Goal: Use online tool/utility: Utilize a website feature to perform a specific function

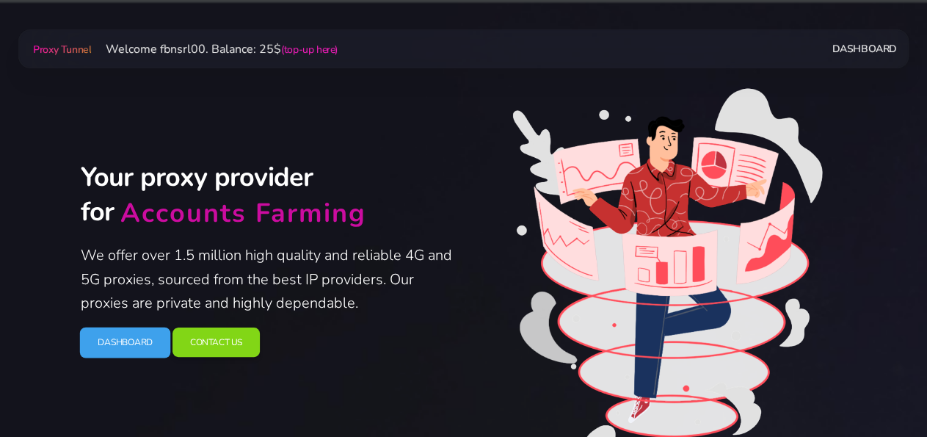
click at [125, 344] on link "Dashboard" at bounding box center [124, 342] width 91 height 31
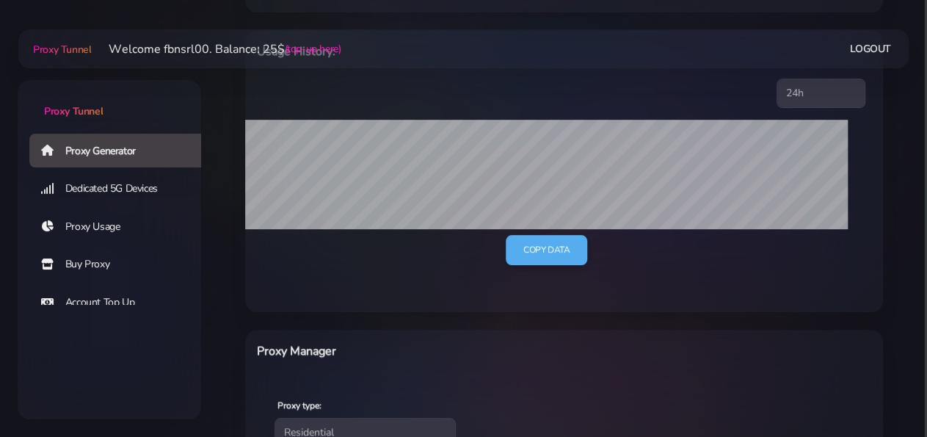
scroll to position [382, 0]
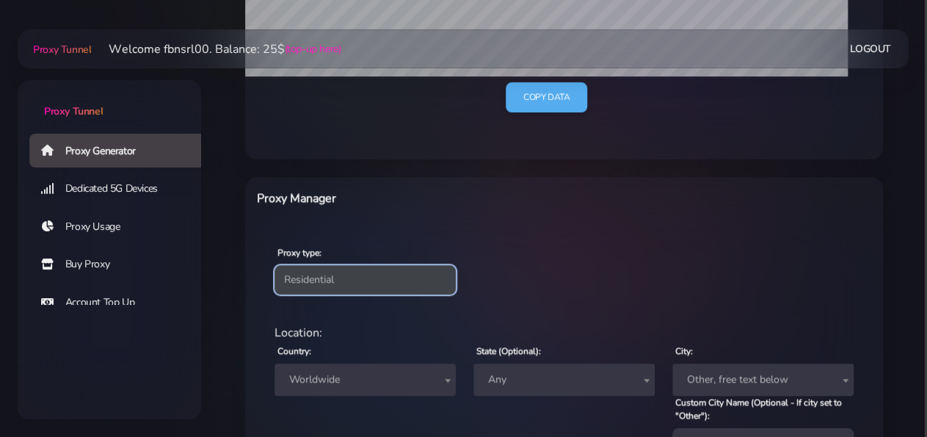
click at [275, 265] on select "Residential Static Mobile" at bounding box center [365, 279] width 181 height 29
select select "static"
click option "Static" at bounding box center [0, 0] width 0 height 0
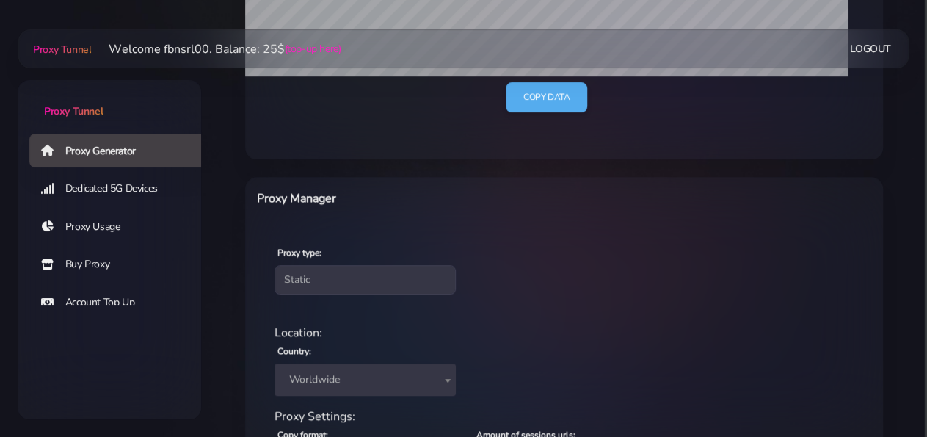
click at [521, 256] on div "Proxy type: Residential Static Mobile" at bounding box center [564, 268] width 632 height 87
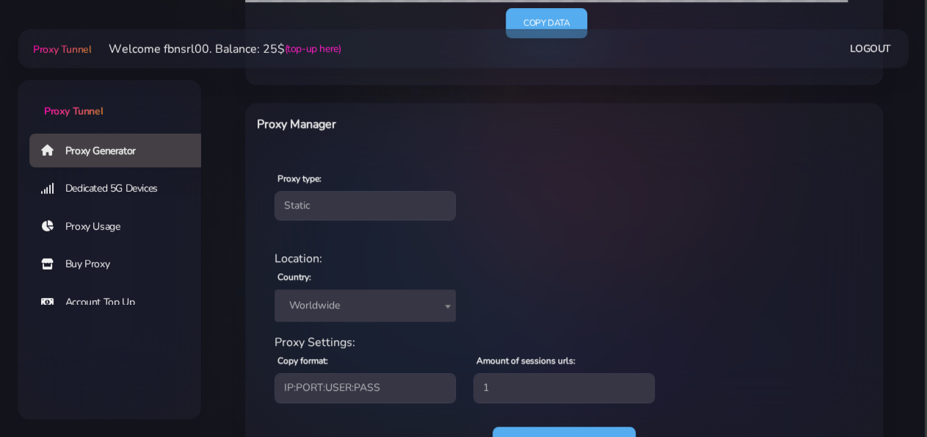
scroll to position [526, 0]
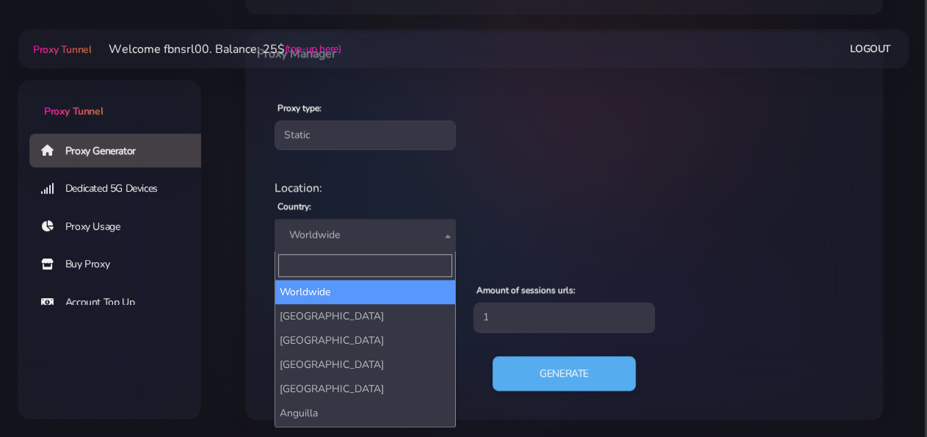
click at [334, 235] on span "Worldwide" at bounding box center [365, 235] width 164 height 21
type input "be"
select select "BE"
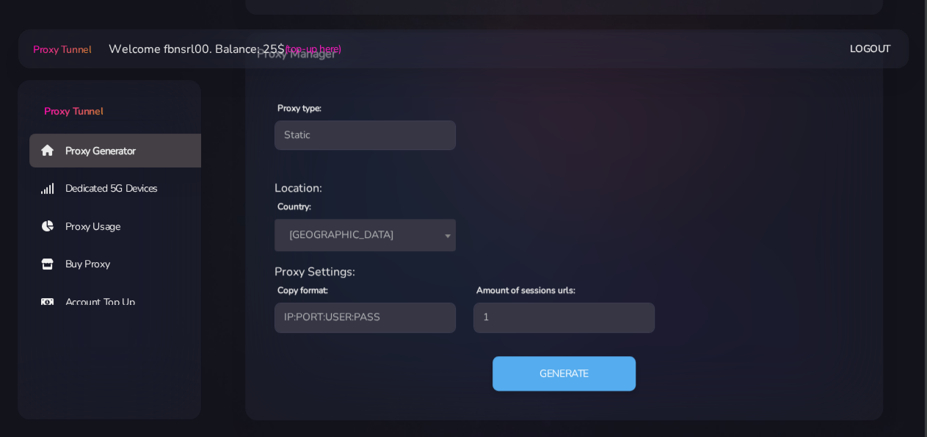
click at [576, 168] on div "Location: Country: Worldwide [GEOGRAPHIC_DATA] [GEOGRAPHIC_DATA] [GEOGRAPHIC_DA…" at bounding box center [564, 293] width 615 height 253
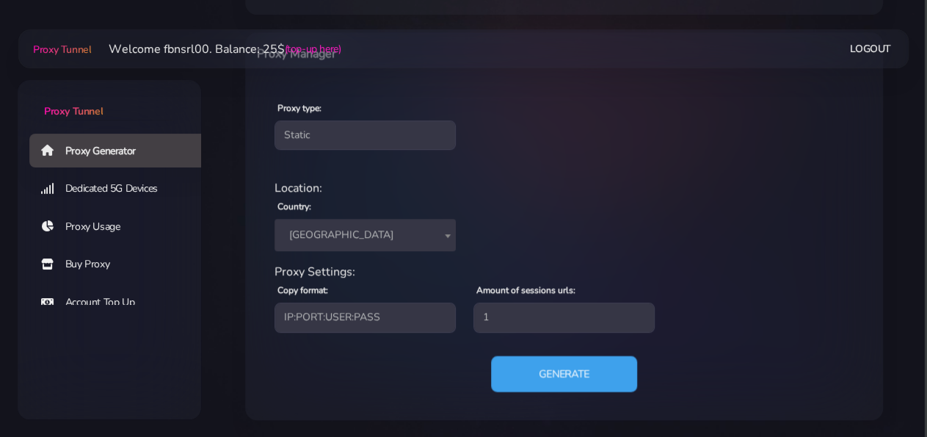
click at [578, 372] on button "Generate" at bounding box center [564, 373] width 146 height 36
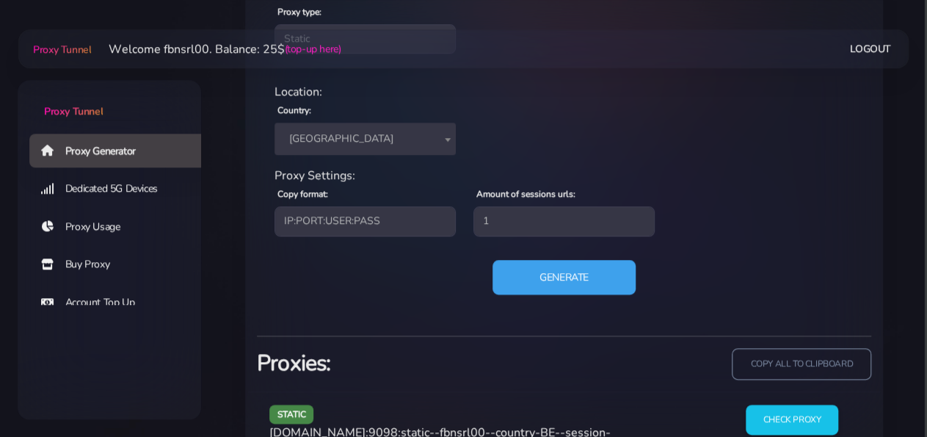
scroll to position [703, 0]
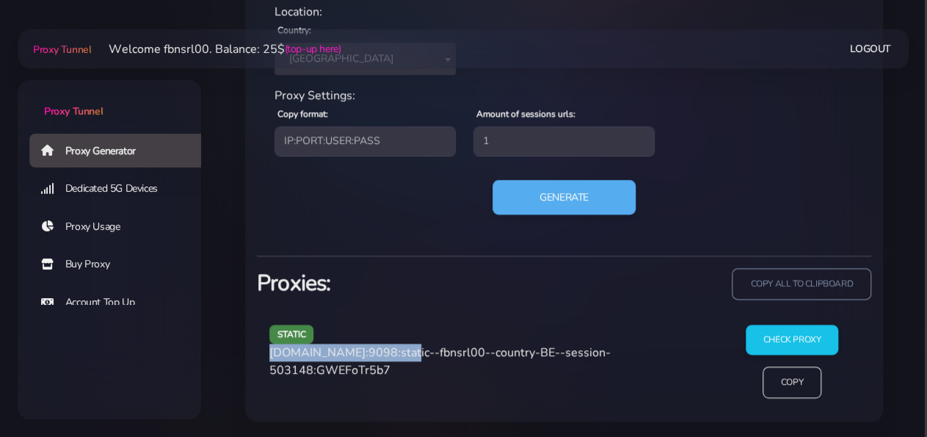
drag, startPoint x: 269, startPoint y: 353, endPoint x: 396, endPoint y: 353, distance: 126.3
click at [396, 353] on span "[DOMAIN_NAME]:9098:static--fbnsrl00--country-BE--session-503148:GWEFoTr5b7" at bounding box center [439, 361] width 341 height 34
copy span "[DOMAIN_NAME]:9098"
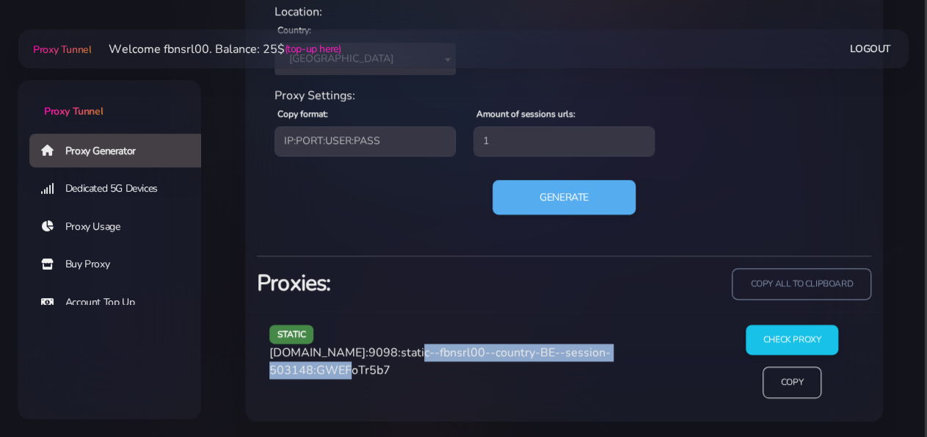
drag, startPoint x: 417, startPoint y: 349, endPoint x: 356, endPoint y: 363, distance: 62.7
click at [356, 363] on span "[DOMAIN_NAME]:9098:static--fbnsrl00--country-BE--session-503148:GWEFoTr5b7" at bounding box center [439, 361] width 341 height 34
copy span "static--fbnsrl00--country-BE--session-503148"
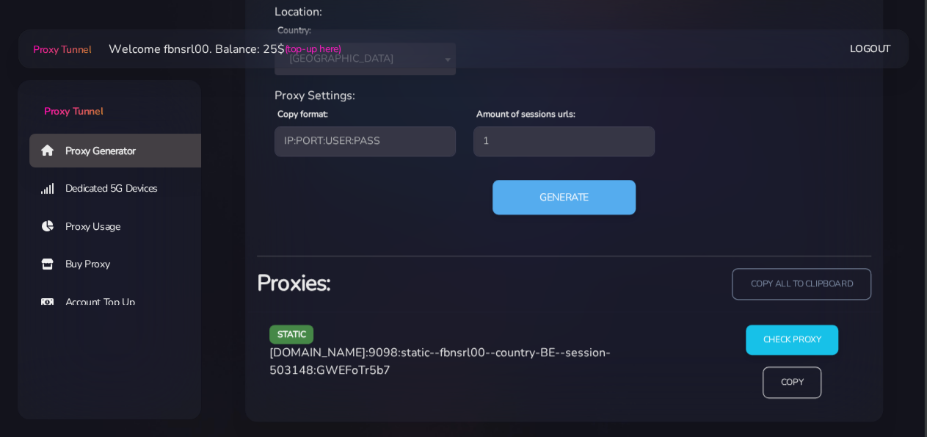
click at [374, 369] on span "[DOMAIN_NAME]:9098:static--fbnsrl00--country-BE--session-503148:GWEFoTr5b7" at bounding box center [439, 361] width 341 height 34
copy span "GWEFoTr5b7"
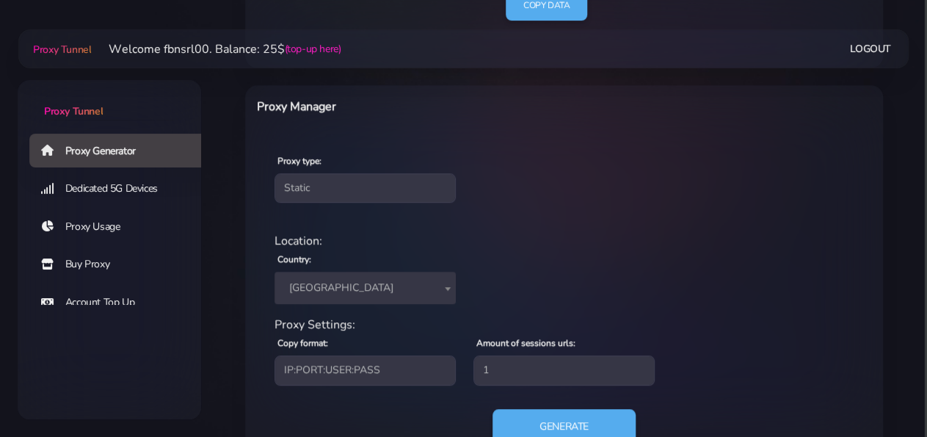
click at [333, 283] on span "[GEOGRAPHIC_DATA]" at bounding box center [365, 288] width 164 height 21
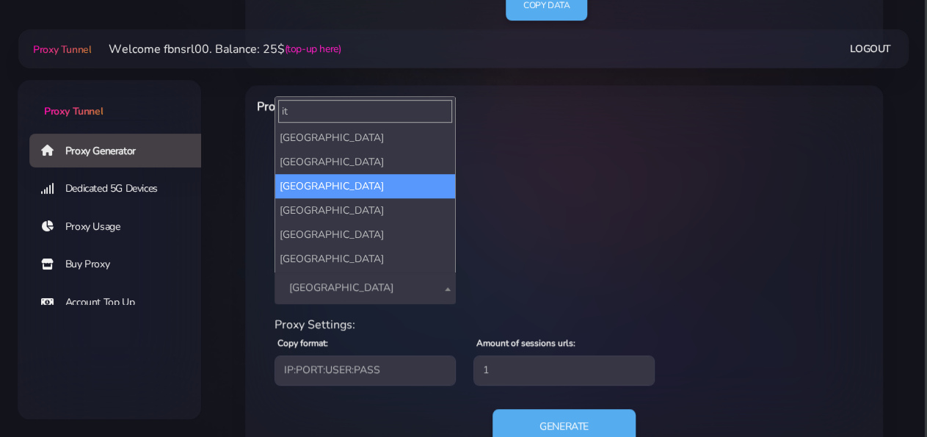
scroll to position [0, 0]
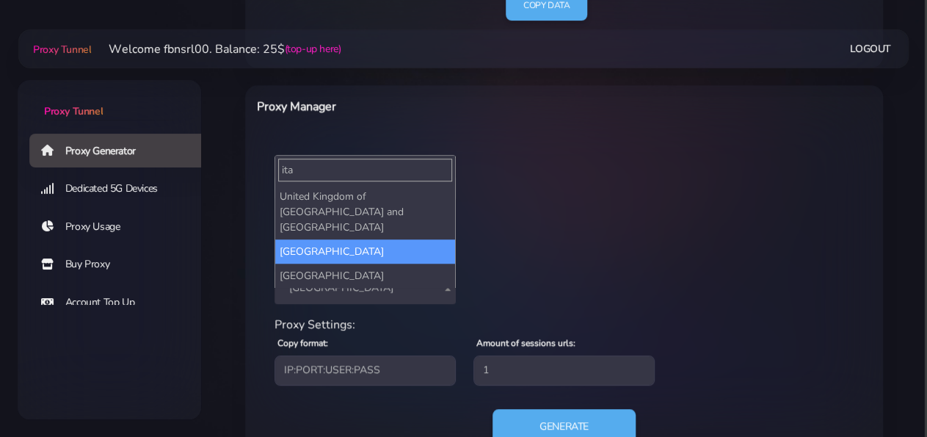
type input "ita"
select select "IT"
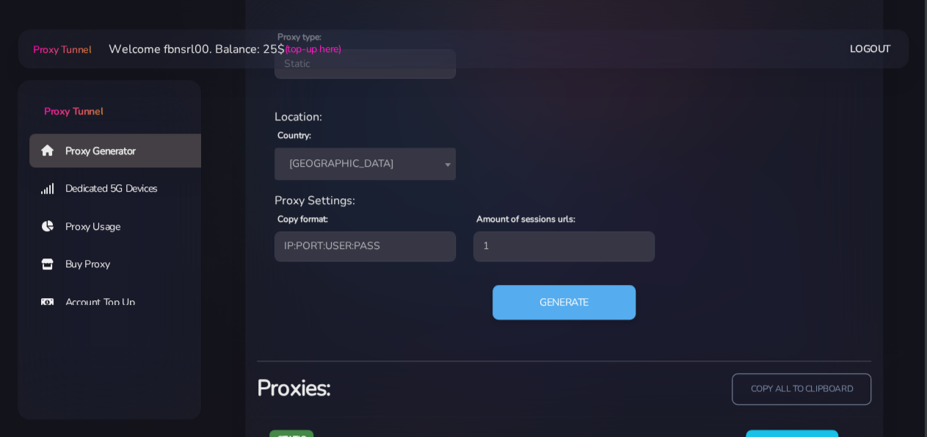
scroll to position [626, 0]
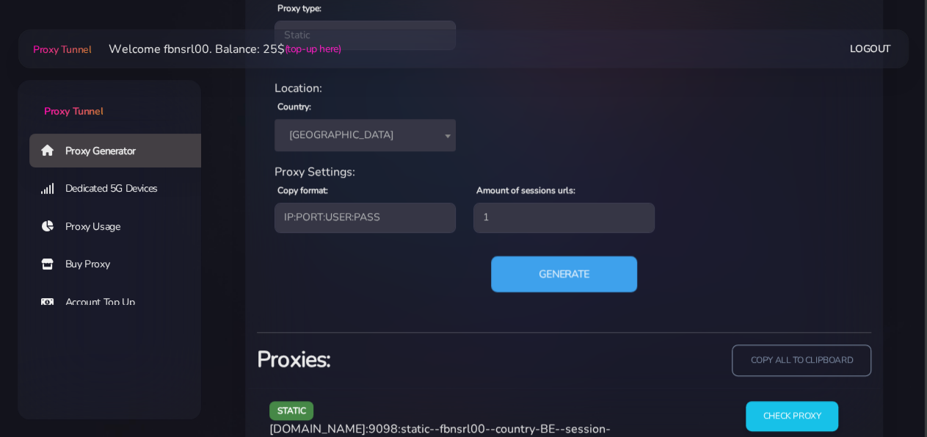
click at [571, 278] on button "Generate" at bounding box center [564, 274] width 146 height 36
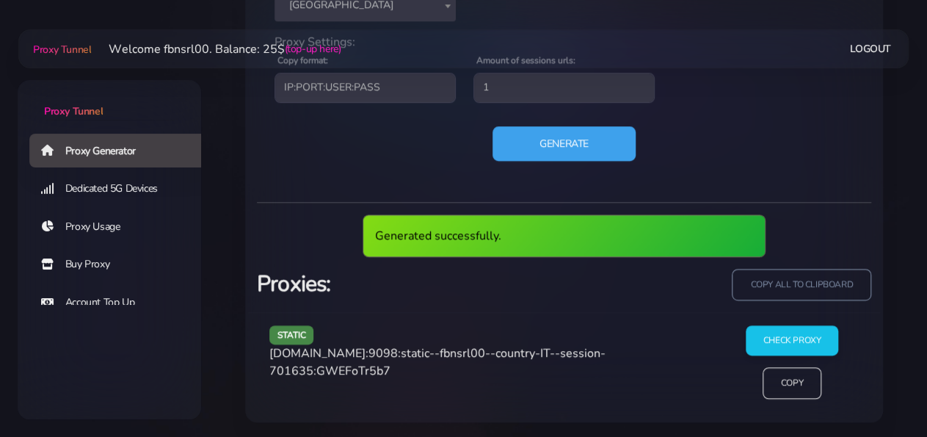
scroll to position [703, 0]
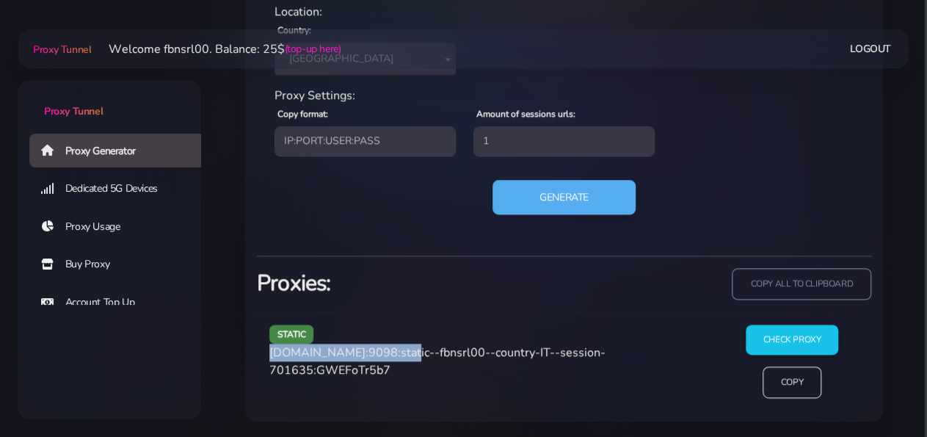
drag, startPoint x: 270, startPoint y: 352, endPoint x: 397, endPoint y: 352, distance: 126.3
click at [397, 352] on span "[DOMAIN_NAME]:9098:static--fbnsrl00--country-IT--session-701635:GWEFoTr5b7" at bounding box center [437, 361] width 336 height 34
copy span "[DOMAIN_NAME]:9098"
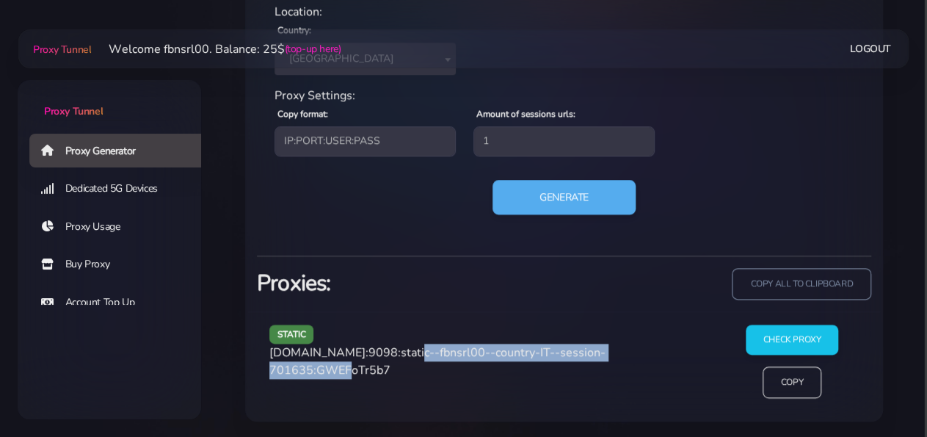
drag, startPoint x: 403, startPoint y: 352, endPoint x: 356, endPoint y: 369, distance: 50.2
click at [356, 369] on span "[DOMAIN_NAME]:9098:static--fbnsrl00--country-IT--session-701635:GWEFoTr5b7" at bounding box center [437, 361] width 336 height 34
copy span "static--fbnsrl00--country-IT--session-701635"
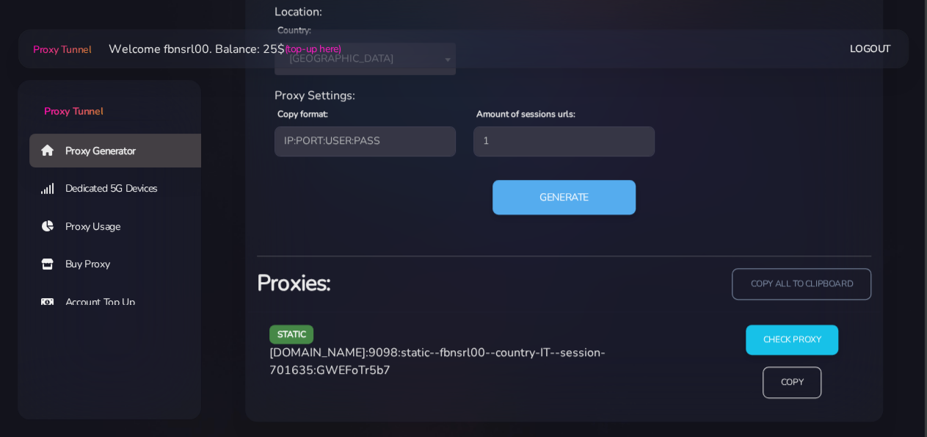
click at [402, 369] on span "[DOMAIN_NAME]:9098:static--fbnsrl00--country-IT--session-701635:GWEFoTr5b7" at bounding box center [437, 361] width 336 height 34
copy span "GWEFoTr5b7"
